Goal: Task Accomplishment & Management: Manage account settings

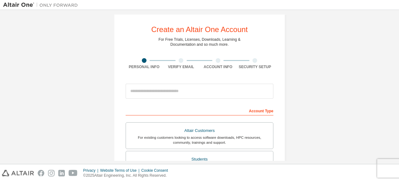
scroll to position [3, 0]
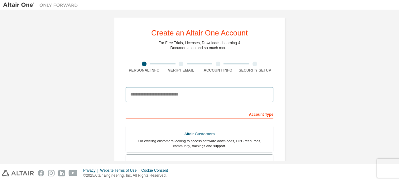
click at [173, 91] on input "email" at bounding box center [200, 94] width 148 height 15
type input "**********"
drag, startPoint x: 188, startPoint y: 97, endPoint x: 89, endPoint y: 91, distance: 99.7
click at [89, 91] on div "**********" at bounding box center [199, 175] width 393 height 330
click at [151, 97] on input "email" at bounding box center [200, 94] width 148 height 15
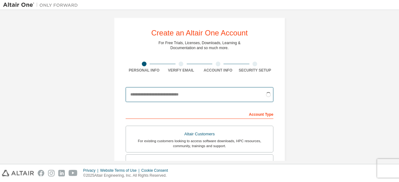
type input "**********"
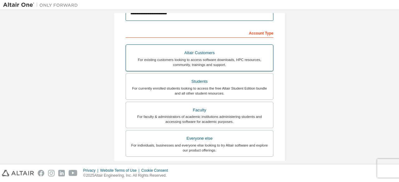
scroll to position [85, 0]
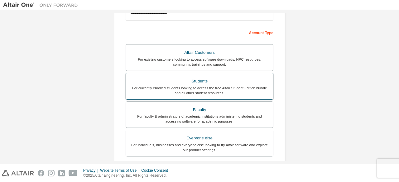
click at [226, 93] on div "For currently enrolled students looking to access the free Altair Student Editi…" at bounding box center [200, 91] width 140 height 10
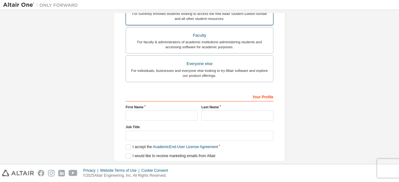
scroll to position [169, 0]
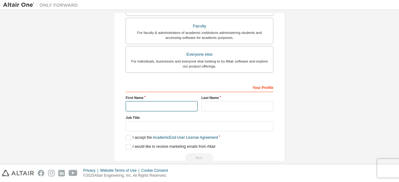
click at [172, 106] on input "text" at bounding box center [162, 106] width 72 height 10
type input "****"
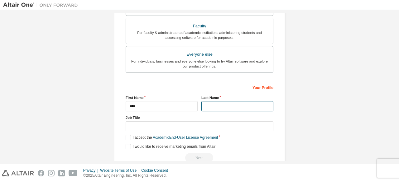
click at [206, 109] on input "text" at bounding box center [237, 106] width 72 height 10
type input "*****"
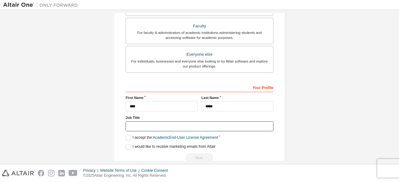
click at [177, 126] on input "text" at bounding box center [200, 127] width 148 height 10
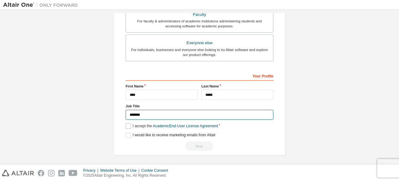
type input "*******"
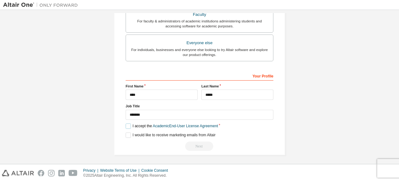
click at [133, 125] on label "I accept the Academic End-User License Agreement" at bounding box center [172, 126] width 92 height 5
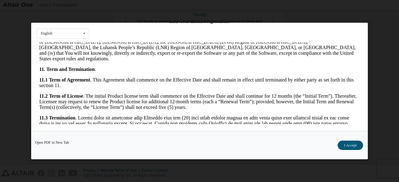
scroll to position [843, 0]
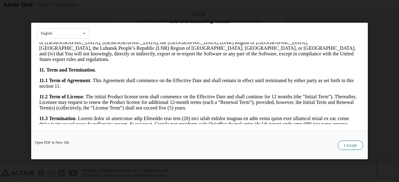
click at [358, 142] on button "I Accept" at bounding box center [351, 145] width 26 height 9
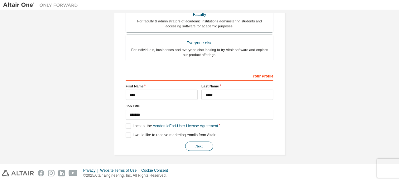
click at [192, 143] on button "Next" at bounding box center [199, 146] width 28 height 9
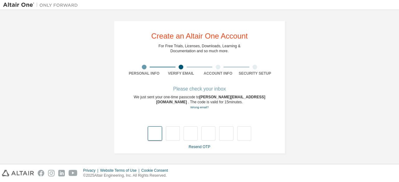
type input "*"
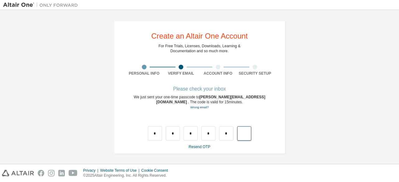
type input "*"
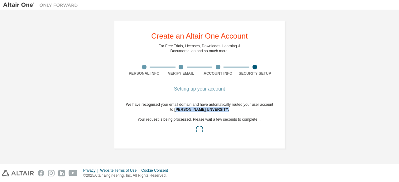
drag, startPoint x: 180, startPoint y: 110, endPoint x: 232, endPoint y: 109, distance: 51.8
click at [232, 109] on div "We have recognised your email domain and have automatically routed your user ac…" at bounding box center [200, 119] width 148 height 35
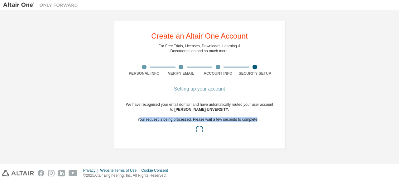
drag, startPoint x: 141, startPoint y: 121, endPoint x: 256, endPoint y: 120, distance: 115.4
click at [256, 120] on div "We have recognised your email domain and have automatically routed your user ac…" at bounding box center [200, 119] width 148 height 35
click at [233, 78] on div "Create an Altair One Account For Free Trials, Licenses, Downloads, Learning & D…" at bounding box center [200, 85] width 172 height 129
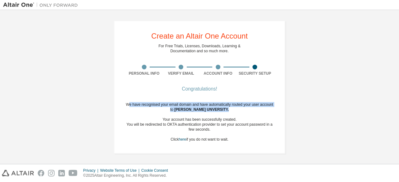
drag, startPoint x: 128, startPoint y: 106, endPoint x: 226, endPoint y: 109, distance: 98.6
click at [226, 109] on div "We have recognised your email domain and have automatically routed your user ac…" at bounding box center [200, 122] width 148 height 40
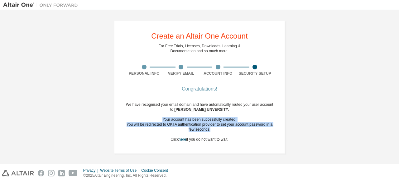
drag, startPoint x: 157, startPoint y: 119, endPoint x: 211, endPoint y: 129, distance: 55.2
click at [211, 129] on div "We have recognised your email domain and have automatically routed your user ac…" at bounding box center [200, 122] width 148 height 40
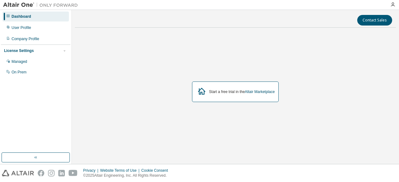
click at [277, 171] on div "Privacy Website Terms of Use Cookie Consent © 2025 Altair Engineering, Inc. All…" at bounding box center [199, 174] width 399 height 18
click at [40, 61] on div "Managed" at bounding box center [35, 62] width 66 height 10
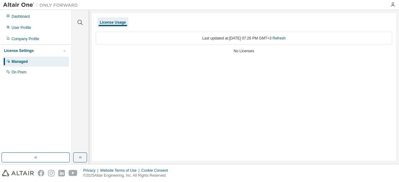
click at [119, 21] on div "License Usage" at bounding box center [113, 22] width 26 height 5
click at [282, 38] on link "Refresh" at bounding box center [279, 38] width 13 height 4
click at [34, 73] on div "On Prem" at bounding box center [35, 72] width 66 height 10
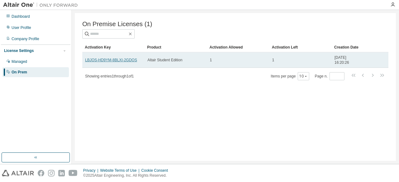
click at [127, 61] on link "LBJOS-HD9YM-8BLXI-2GDOS" at bounding box center [111, 60] width 52 height 4
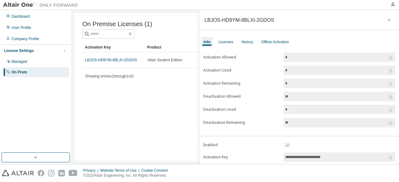
drag, startPoint x: 126, startPoint y: 60, endPoint x: 157, endPoint y: 124, distance: 71.3
click at [157, 124] on div "On Premise Licenses (1) Clear Load Save Save As Field Operator Value Select fil…" at bounding box center [235, 87] width 321 height 148
drag, startPoint x: 334, startPoint y: 157, endPoint x: 284, endPoint y: 157, distance: 50.8
click at [284, 157] on span "**********" at bounding box center [340, 157] width 112 height 9
click at [388, 20] on icon "button" at bounding box center [389, 20] width 2 height 2
